Goal: Transaction & Acquisition: Purchase product/service

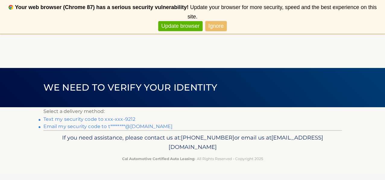
click at [217, 25] on link "Ignore" at bounding box center [215, 26] width 21 height 10
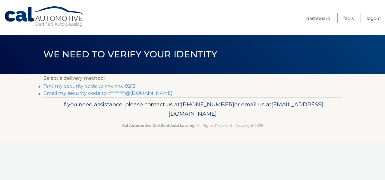
click at [85, 87] on link "Text my security code to xxx-xxx-9212" at bounding box center [89, 86] width 92 height 6
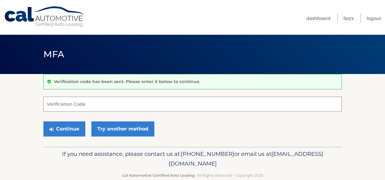
click at [93, 102] on input "Verification Code" at bounding box center [192, 104] width 299 height 15
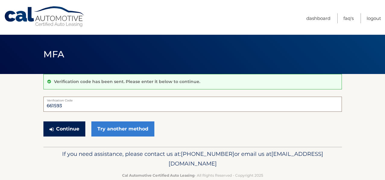
type input "661593"
click at [74, 129] on button "Continue" at bounding box center [64, 128] width 42 height 15
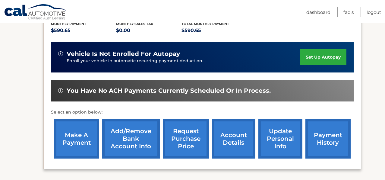
scroll to position [145, 0]
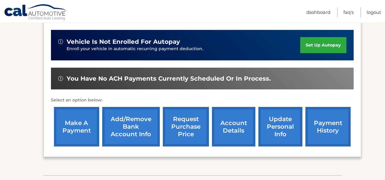
click at [74, 129] on link "make a payment" at bounding box center [76, 127] width 45 height 40
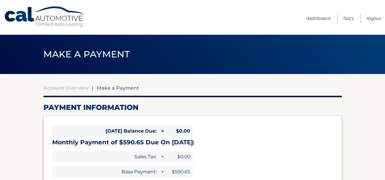
select select "NmJlZTE5MzktOTA1My00NmE1LTlmMmMtZjM5NjE2N2NkMjgw"
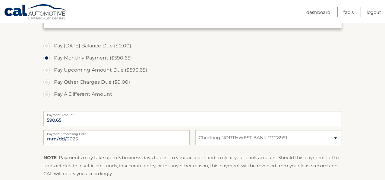
scroll to position [181, 0]
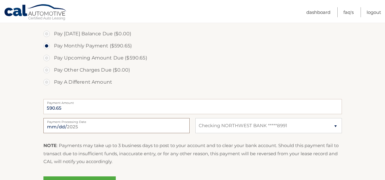
click at [76, 125] on input "2025-09-16" at bounding box center [116, 125] width 146 height 15
type input "2025-09-25"
click at [359, 72] on section "Account Overview | Make a Payment Payment Information Today's Balance Due: = $0…" at bounding box center [192, 48] width 385 height 311
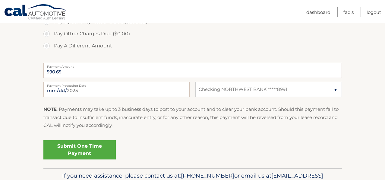
scroll to position [229, 0]
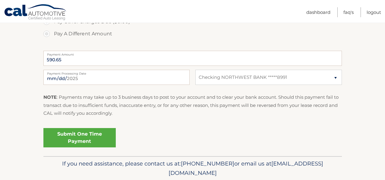
click at [93, 134] on link "Submit One Time Payment" at bounding box center [79, 137] width 72 height 19
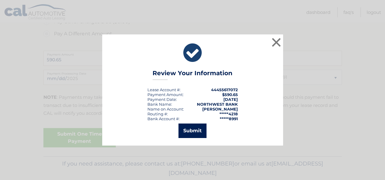
click at [192, 129] on button "Submit" at bounding box center [193, 130] width 28 height 14
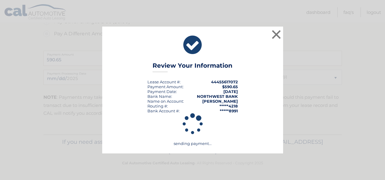
scroll to position [228, 0]
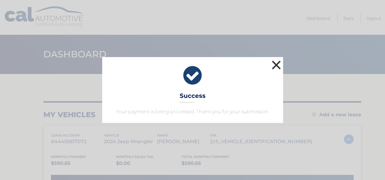
click at [279, 66] on button "×" at bounding box center [277, 65] width 12 height 12
